Goal: Transaction & Acquisition: Purchase product/service

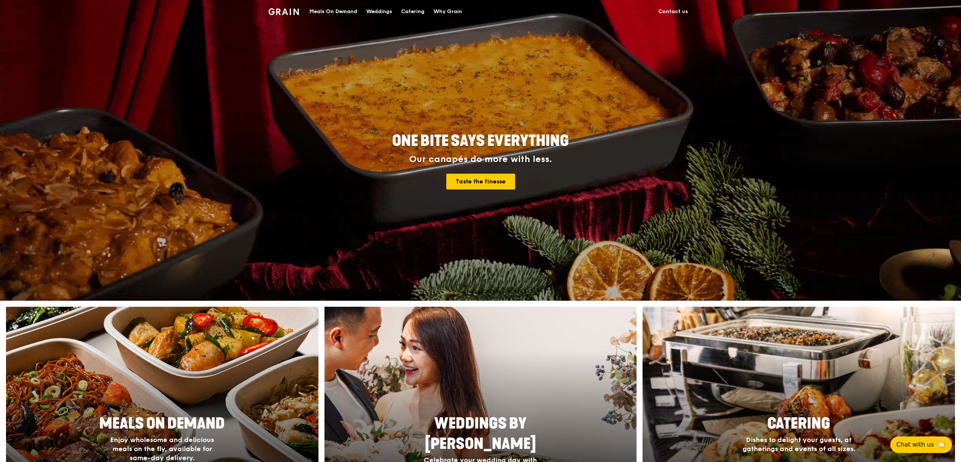
click at [339, 10] on div "Meals On Demand" at bounding box center [334, 11] width 48 height 23
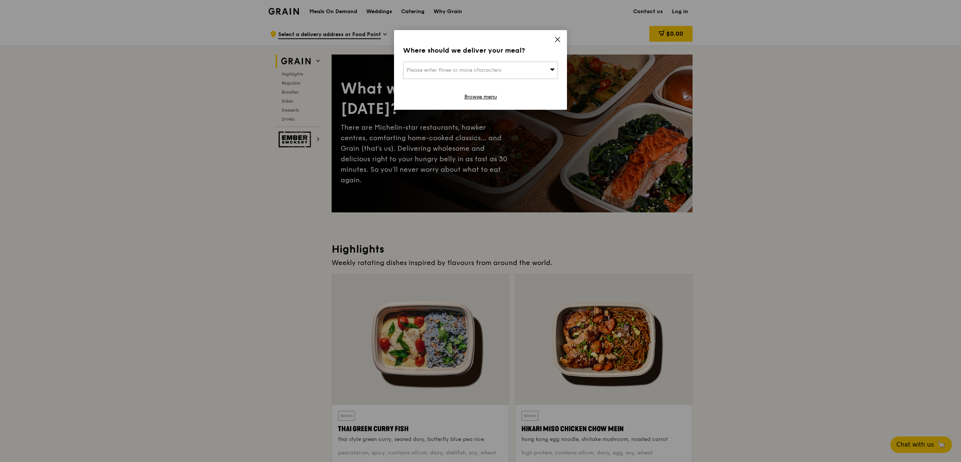
click at [562, 41] on div "Where should we deliver your meal? Please enter three or more characters Browse…" at bounding box center [480, 70] width 173 height 80
click at [557, 39] on icon at bounding box center [558, 39] width 5 height 5
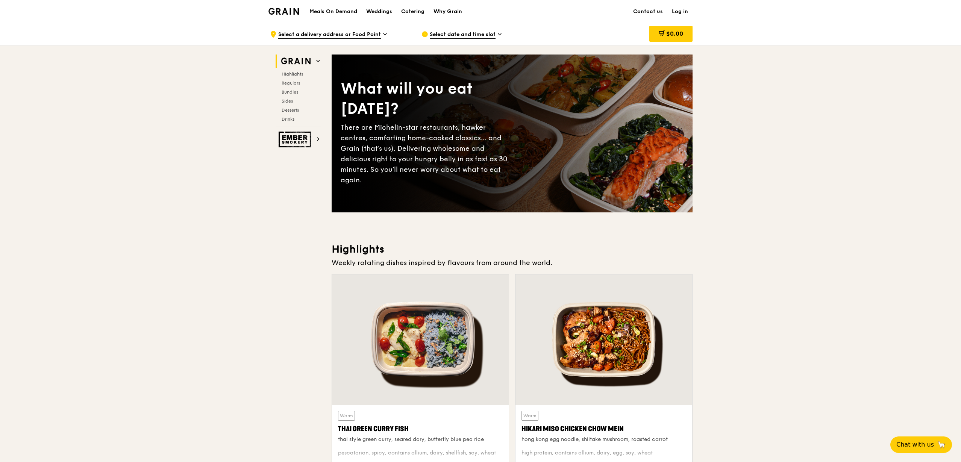
click at [683, 8] on link "Log in" at bounding box center [680, 11] width 25 height 23
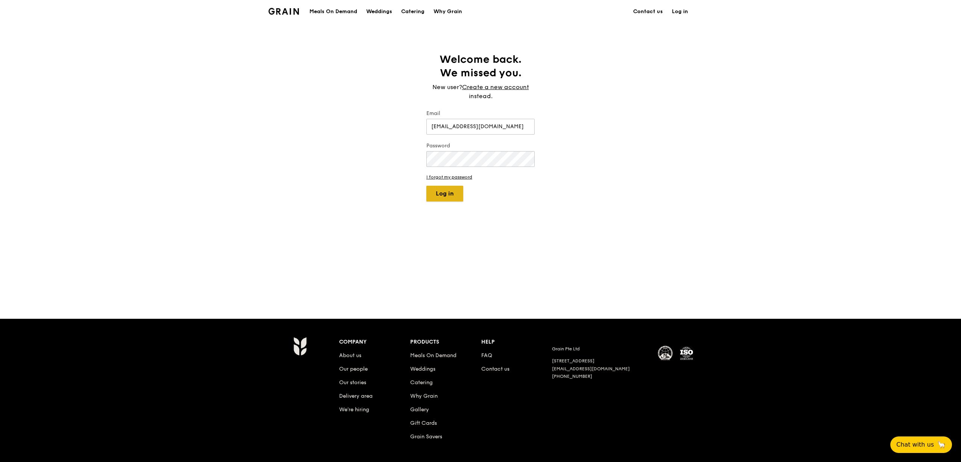
click at [452, 200] on button "Log in" at bounding box center [445, 194] width 37 height 16
click at [495, 123] on input "[EMAIL_ADDRESS][DOMAIN_NAME]" at bounding box center [481, 127] width 108 height 16
drag, startPoint x: 458, startPoint y: 126, endPoint x: 413, endPoint y: 124, distance: 45.2
click at [413, 124] on div "Welcome back. We missed you. New user? Create a new account instead. Email Jann…" at bounding box center [480, 171] width 961 height 236
click at [499, 132] on input "[EMAIL_ADDRESS][DOMAIN_NAME]" at bounding box center [481, 127] width 108 height 16
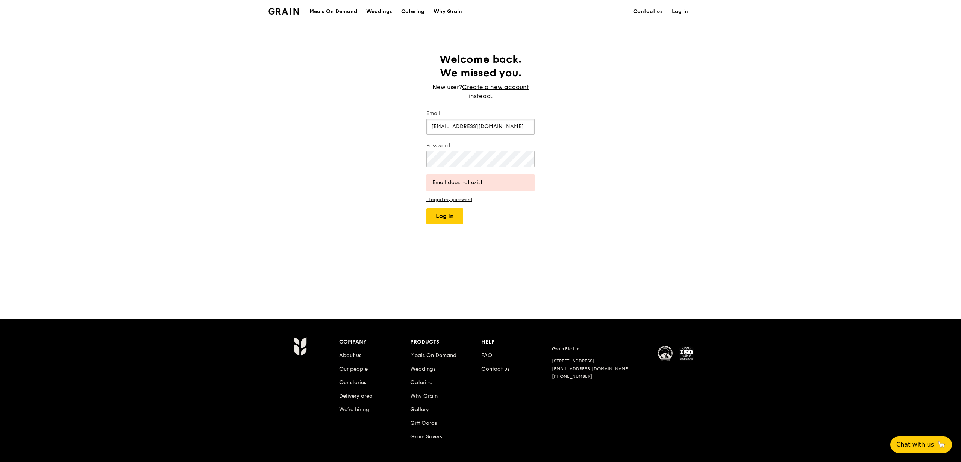
drag, startPoint x: 502, startPoint y: 128, endPoint x: 396, endPoint y: 120, distance: 106.7
click at [396, 120] on div "Welcome back. We missed you. New user? Create a new account instead. Email [EMA…" at bounding box center [480, 171] width 961 height 236
type input "[EMAIL_ADDRESS][DOMAIN_NAME]"
click at [449, 211] on button "Log in" at bounding box center [445, 216] width 37 height 16
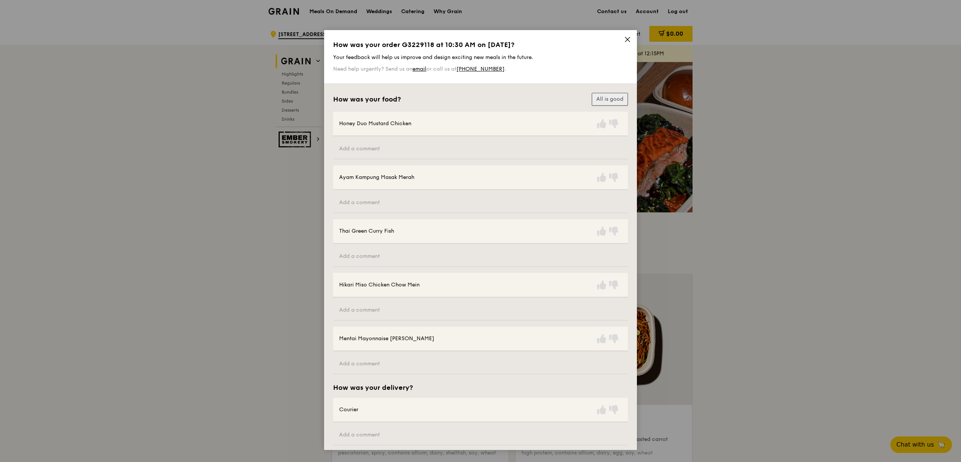
click at [595, 98] on button "All is good" at bounding box center [610, 99] width 36 height 13
click at [626, 39] on icon at bounding box center [627, 39] width 5 height 5
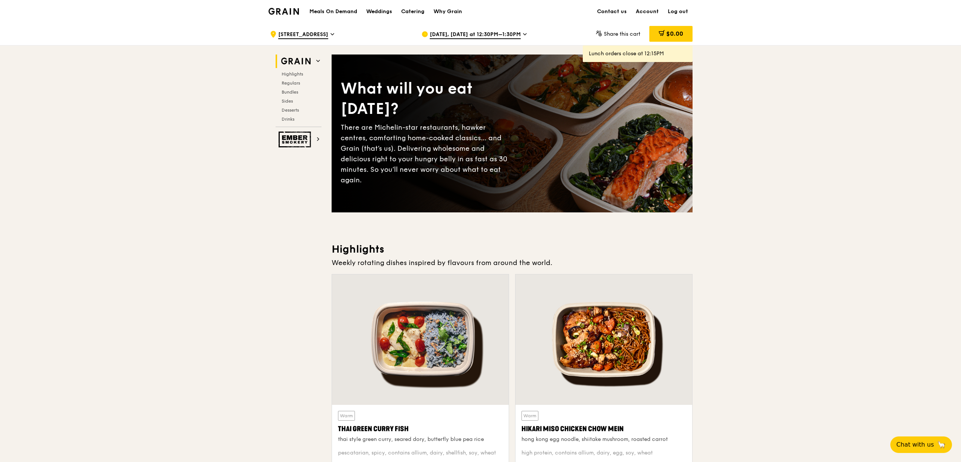
click at [449, 32] on span "[DATE], [DATE] at 12:30PM–1:30PM" at bounding box center [475, 35] width 91 height 8
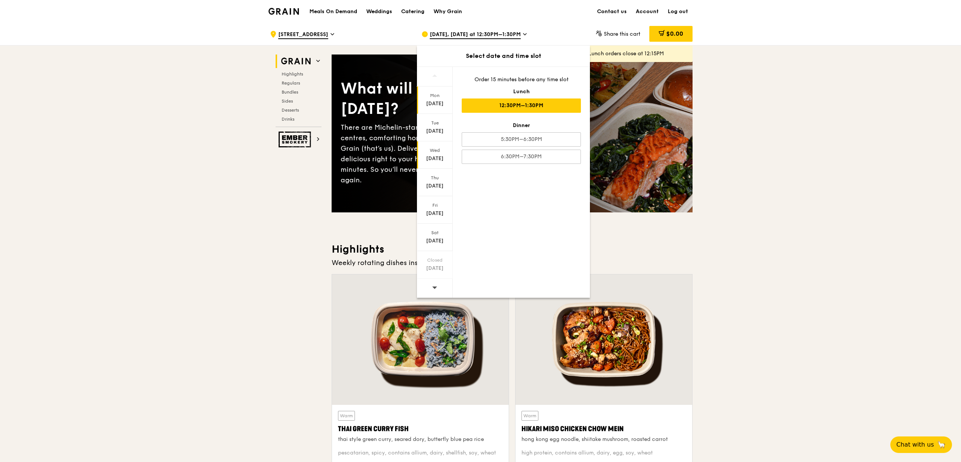
click at [438, 157] on div "[DATE]" at bounding box center [434, 159] width 33 height 8
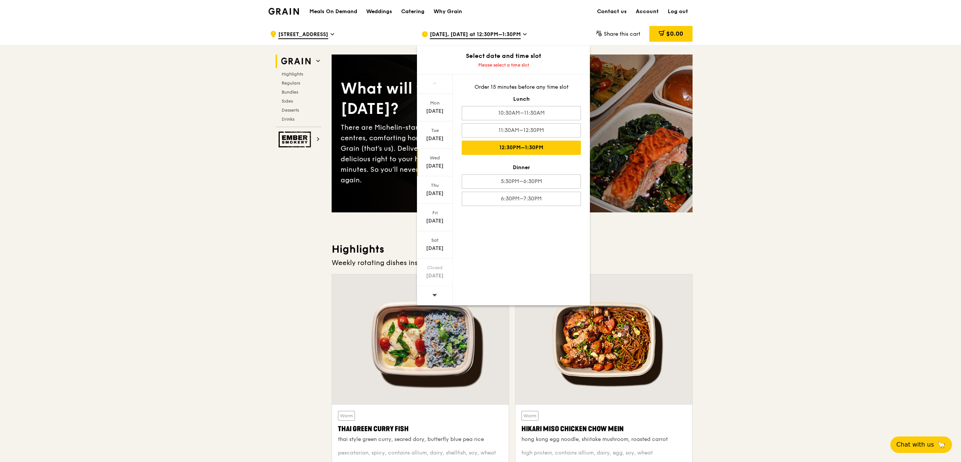
click at [520, 147] on div "12:30PM–1:30PM" at bounding box center [521, 148] width 119 height 14
